Goal: Find contact information: Find contact information

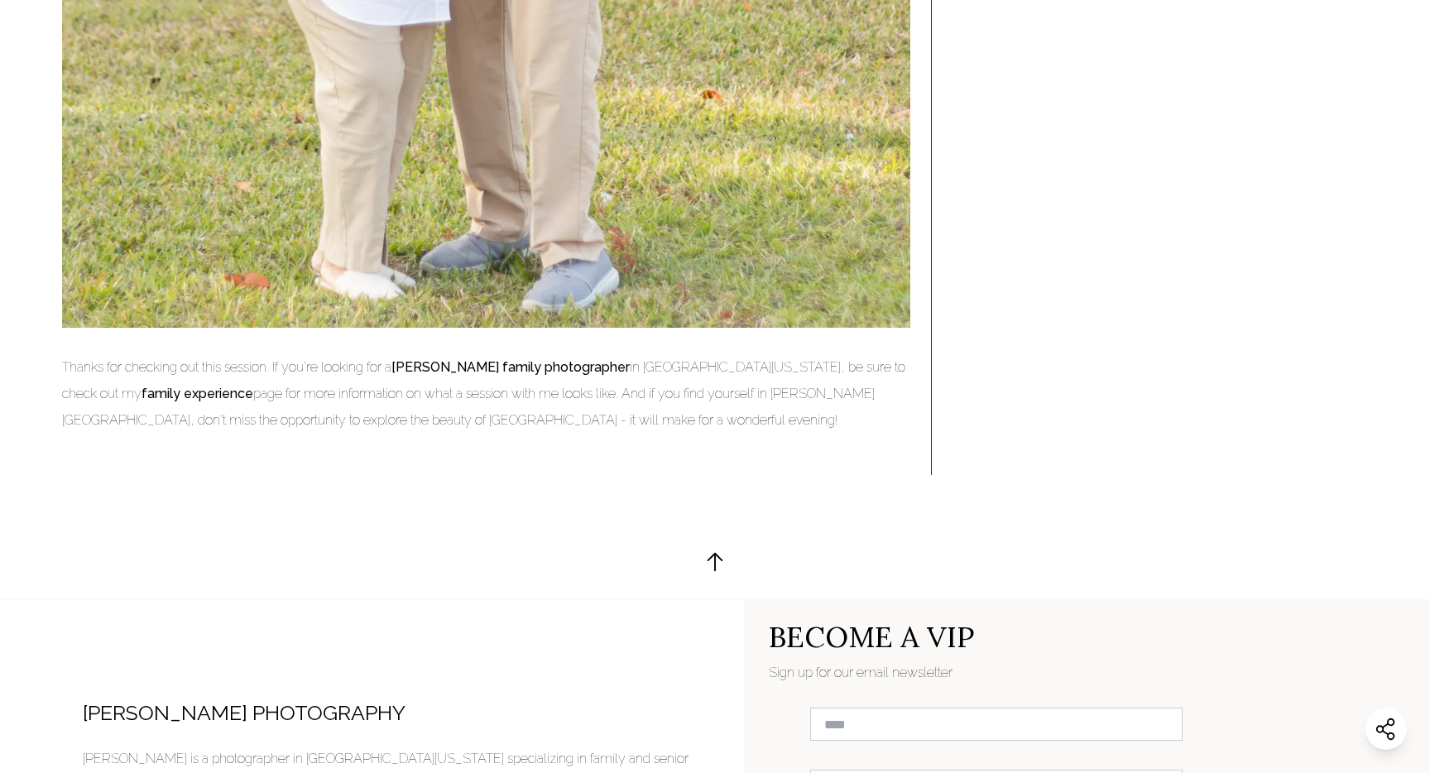
scroll to position [10058, 0]
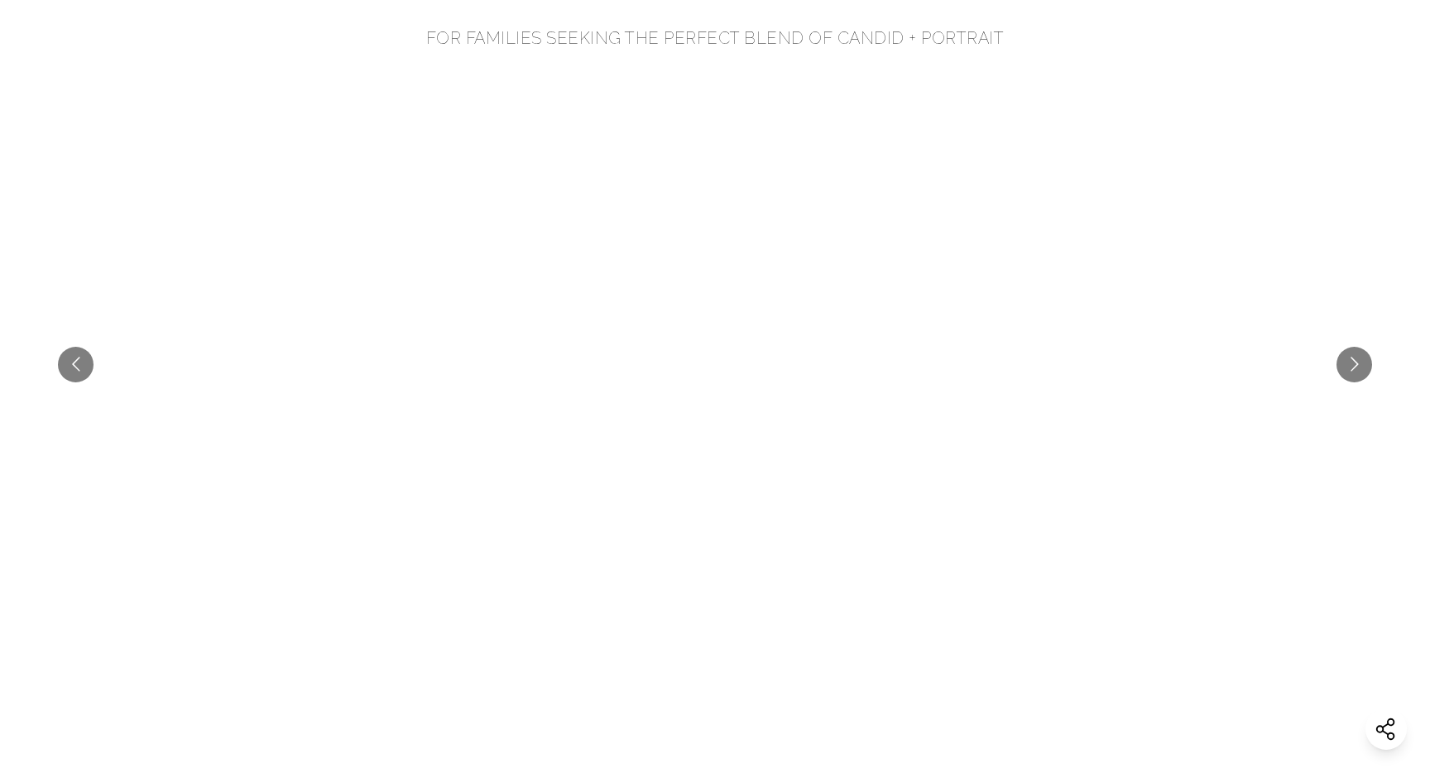
scroll to position [687, 0]
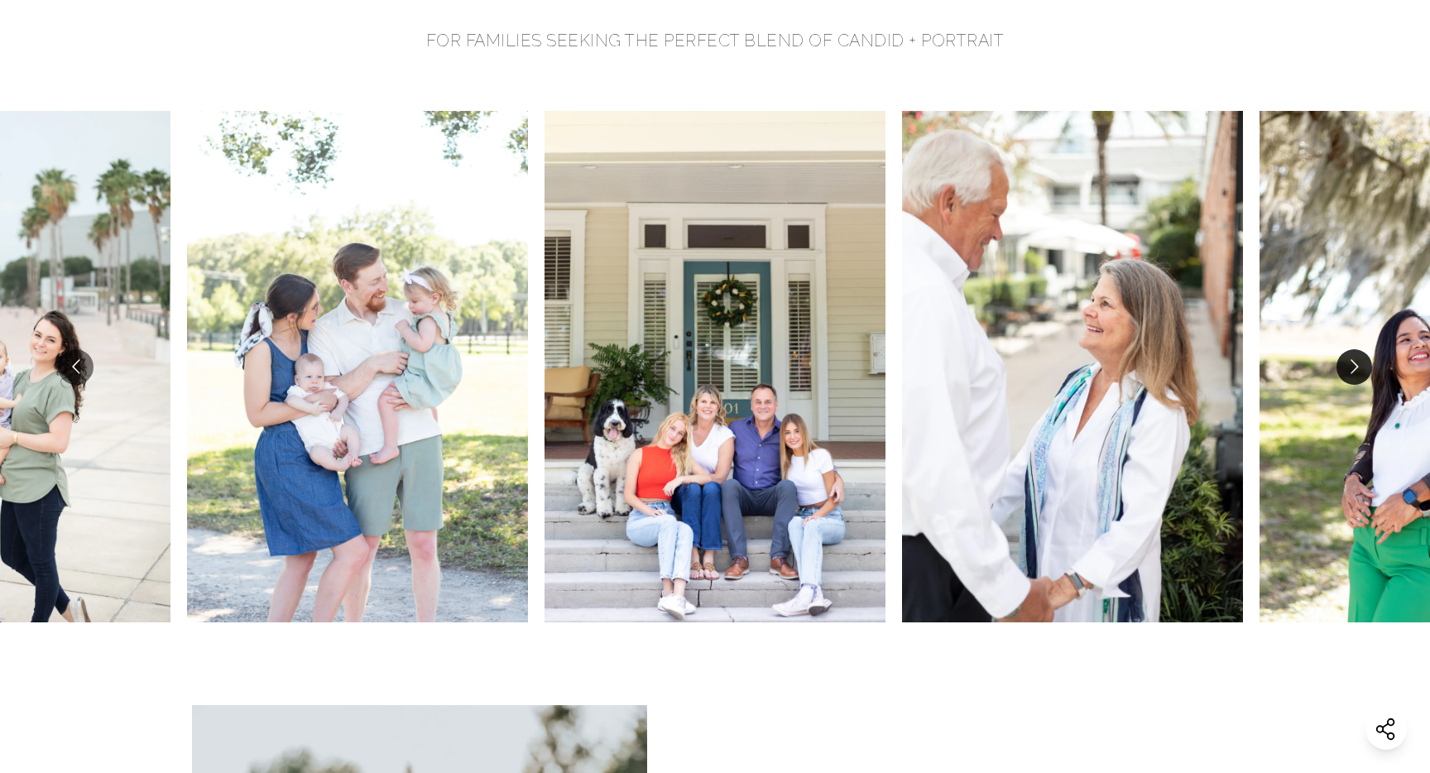
click at [1359, 362] on button "Go to next slide" at bounding box center [1354, 367] width 36 height 36
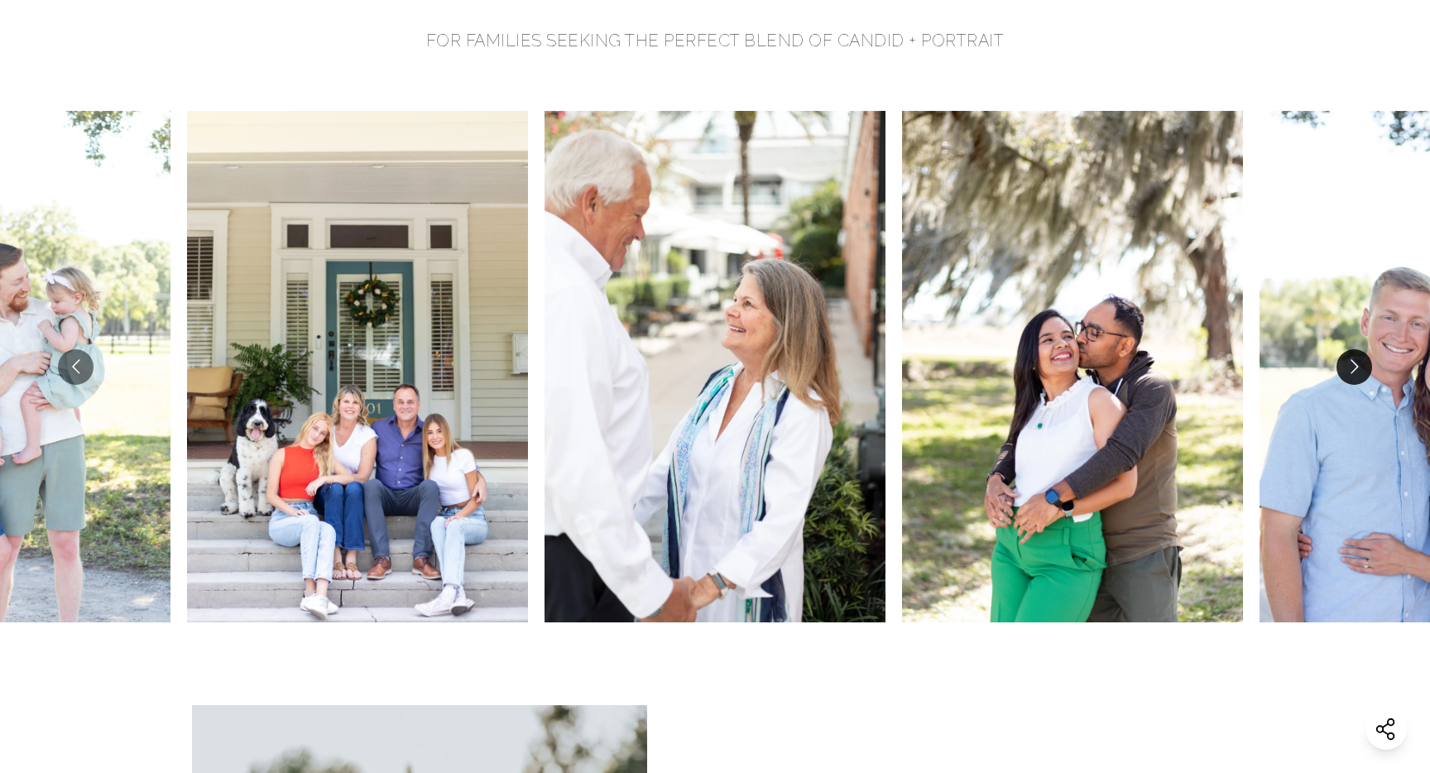
click at [1359, 362] on button "Go to next slide" at bounding box center [1354, 367] width 36 height 36
click at [1349, 368] on button "Go to next slide" at bounding box center [1354, 367] width 36 height 36
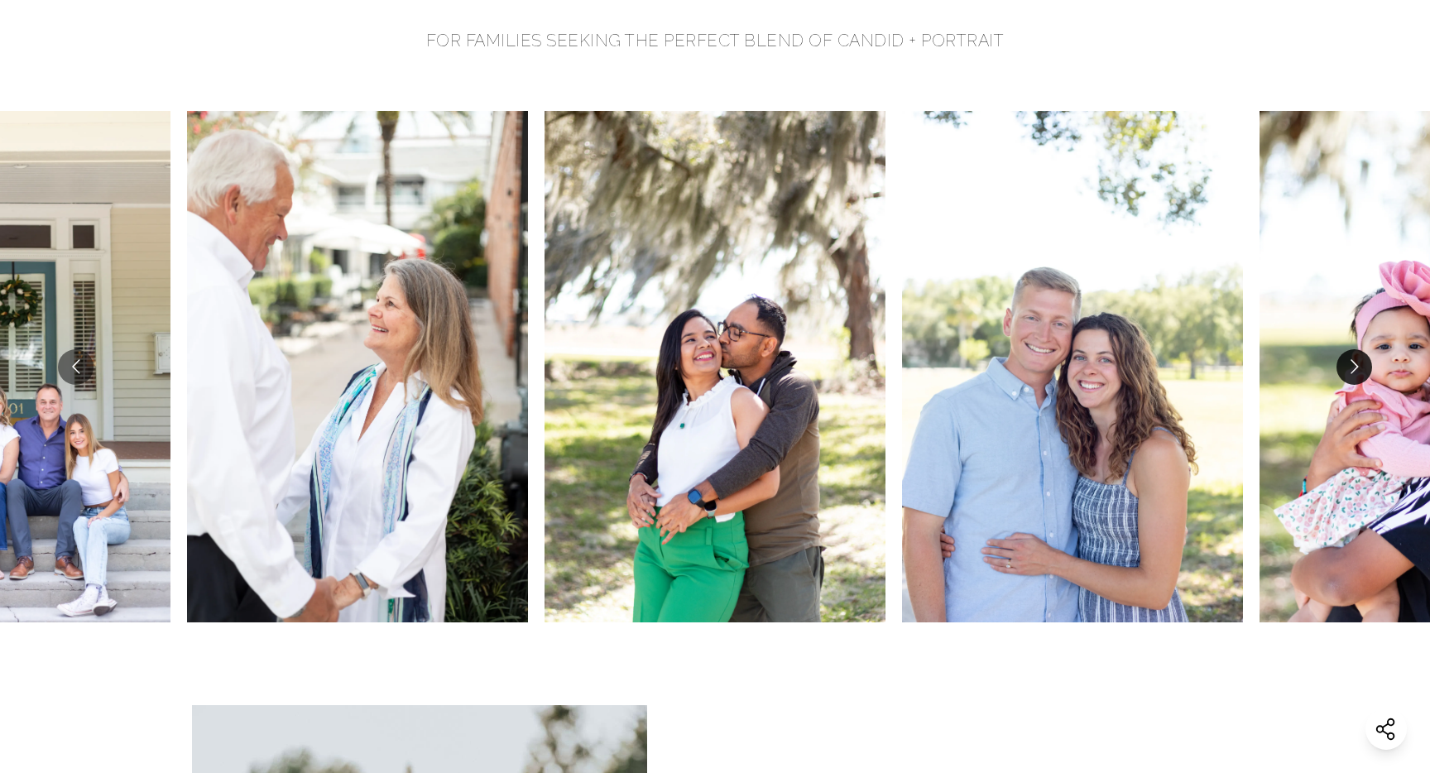
click at [1349, 368] on button "Go to next slide" at bounding box center [1354, 367] width 36 height 36
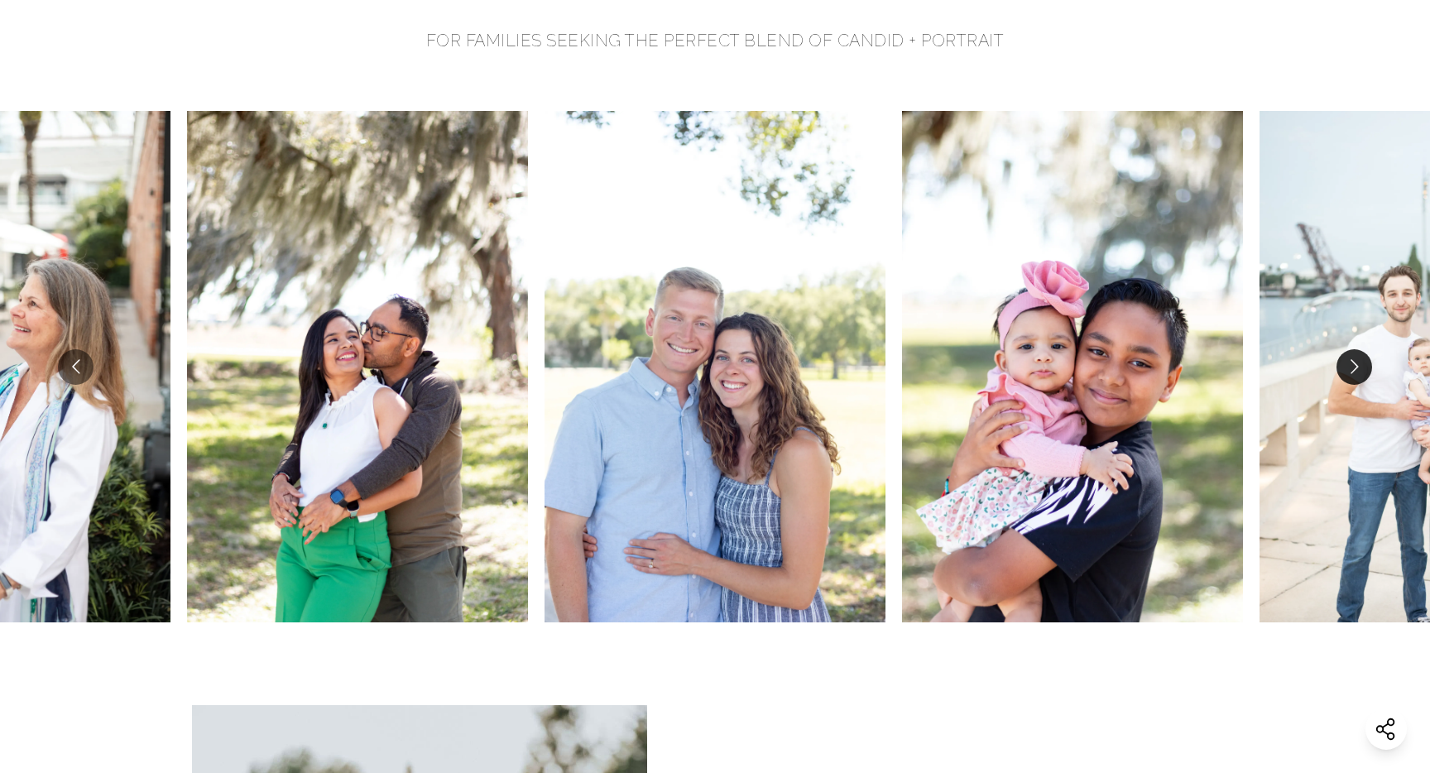
click at [1349, 368] on button "Go to next slide" at bounding box center [1354, 367] width 36 height 36
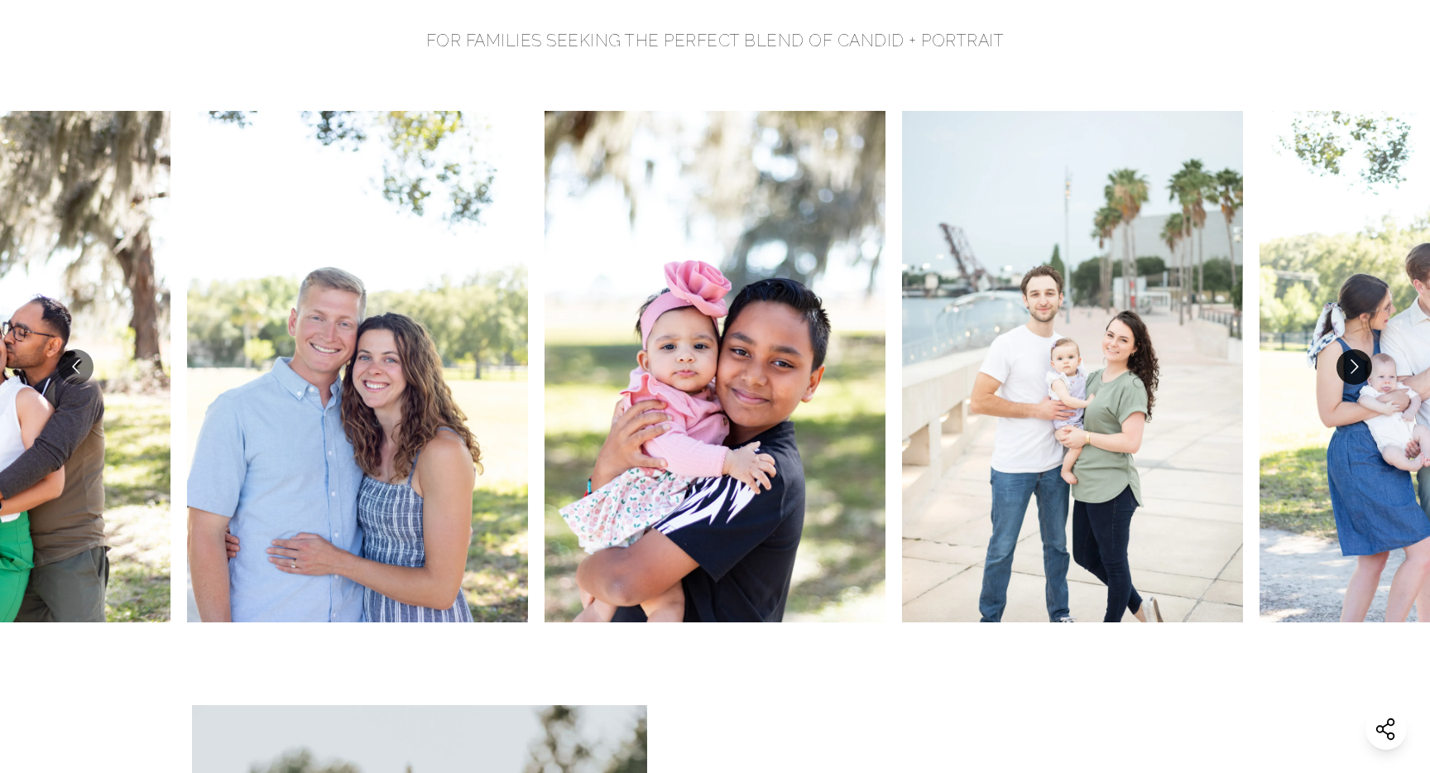
click at [1349, 368] on button "Go to next slide" at bounding box center [1354, 367] width 36 height 36
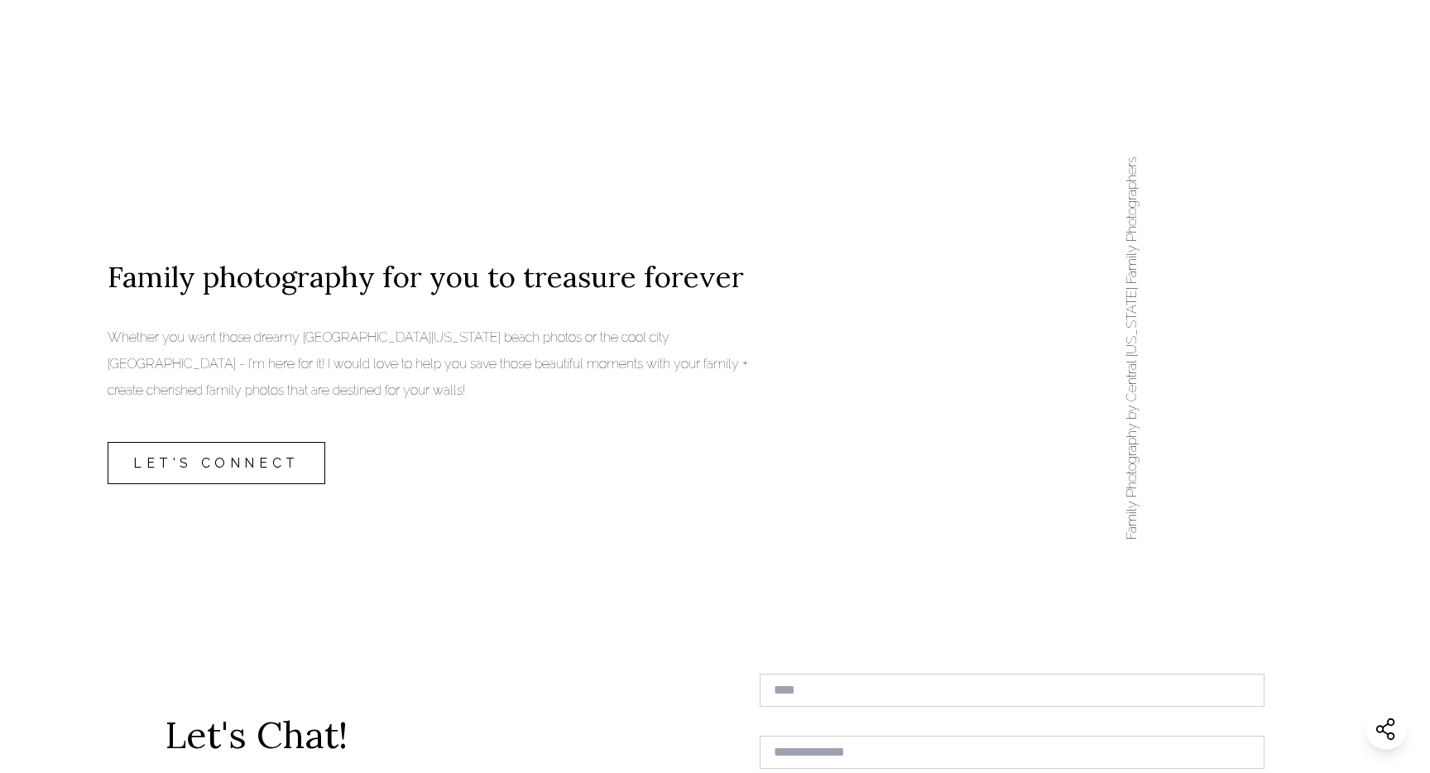
scroll to position [5241, 0]
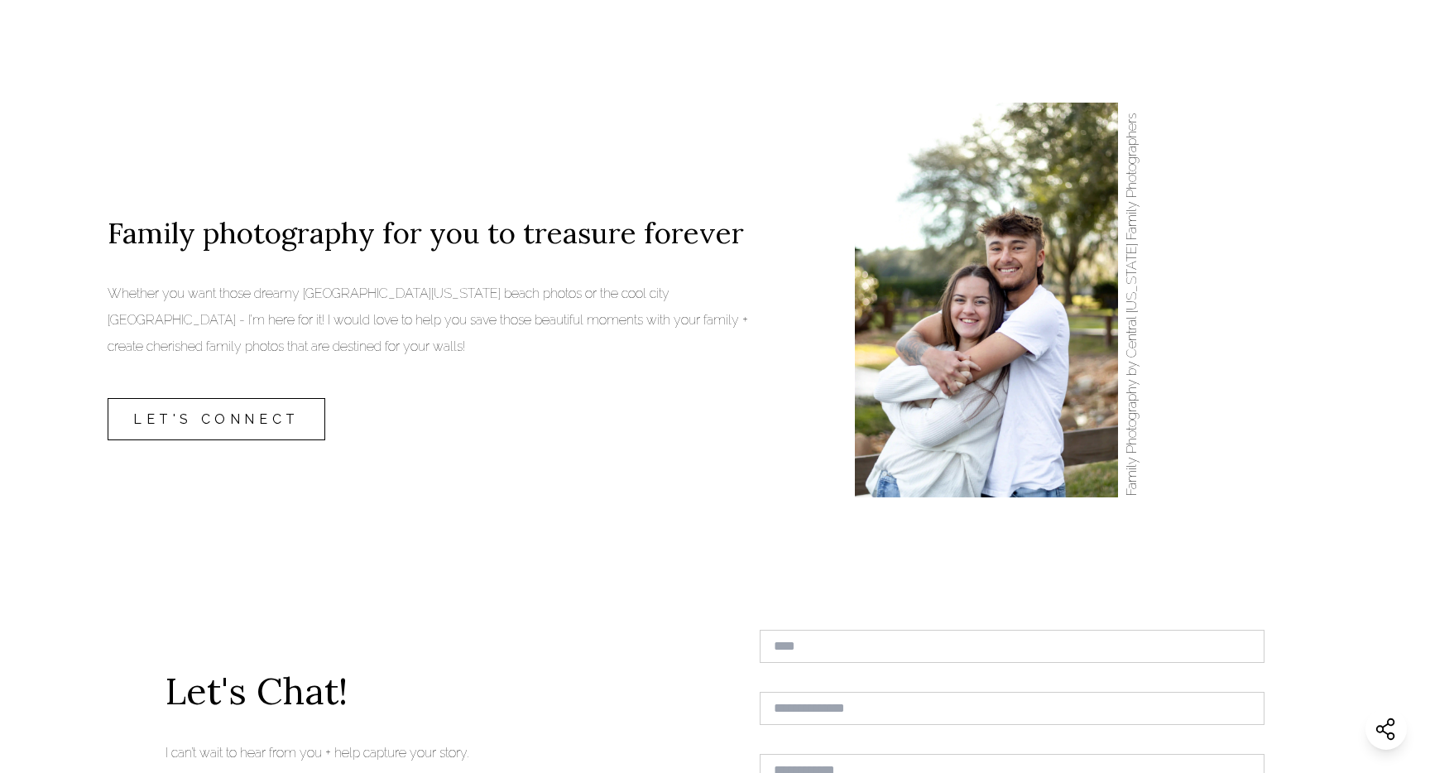
click at [1025, 395] on img at bounding box center [986, 300] width 263 height 395
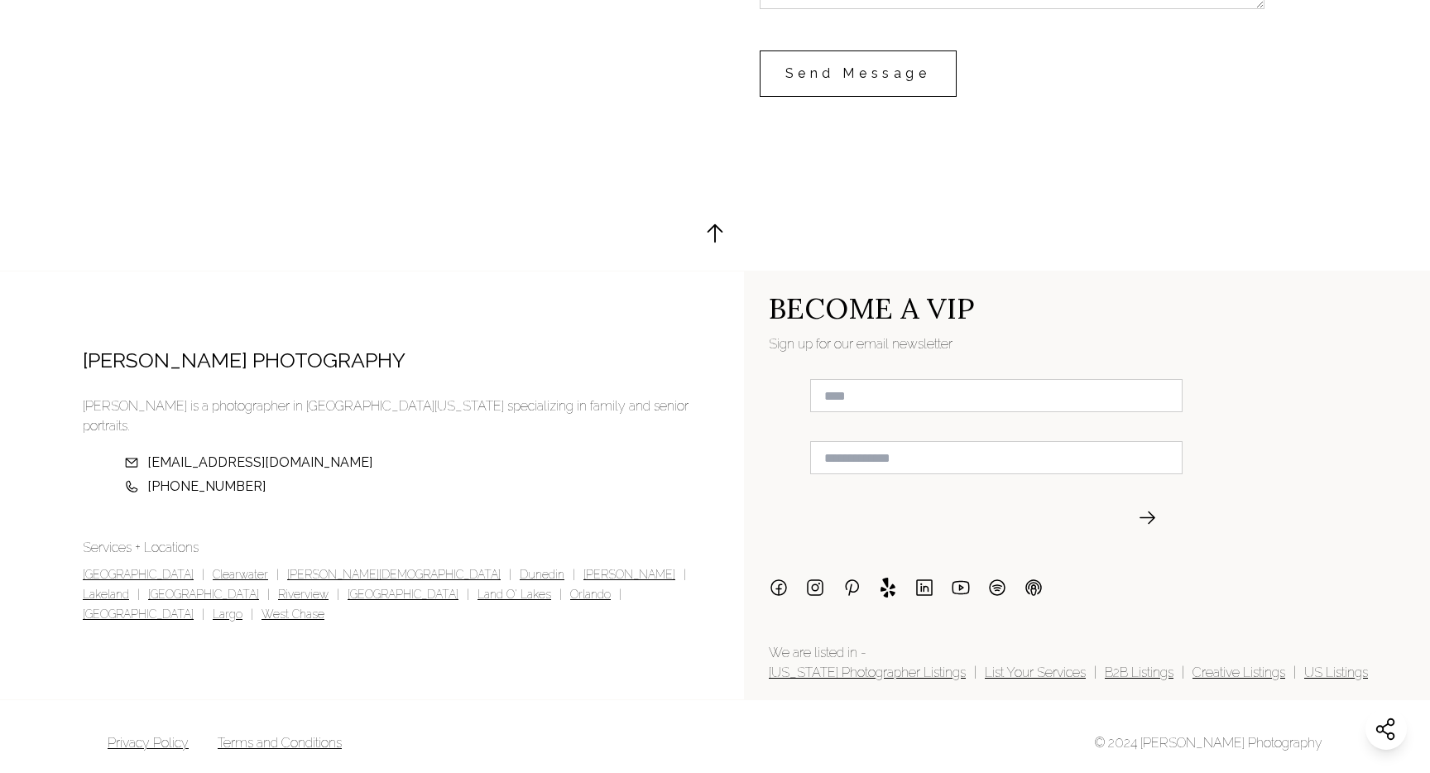
scroll to position [6125, 0]
